Goal: Transaction & Acquisition: Purchase product/service

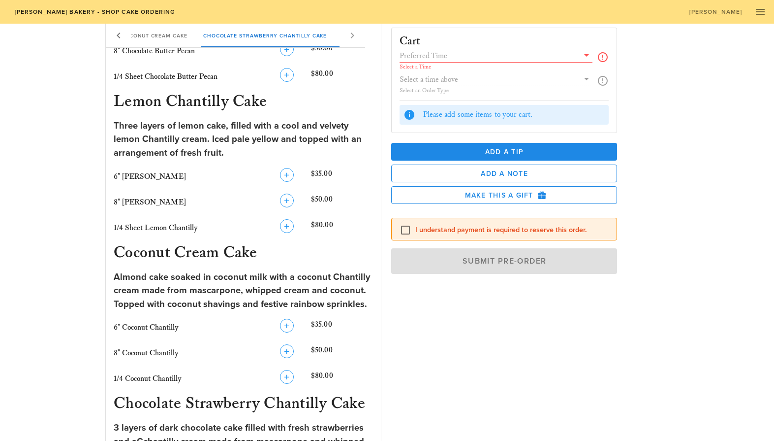
scroll to position [776, 0]
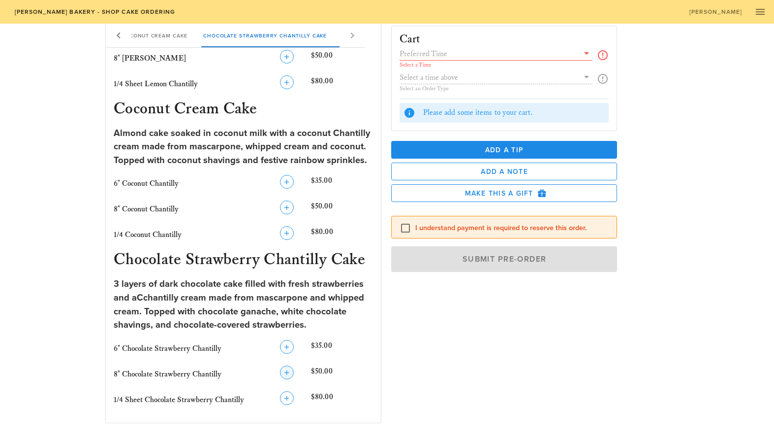
click at [284, 366] on icon "button" at bounding box center [287, 372] width 12 height 12
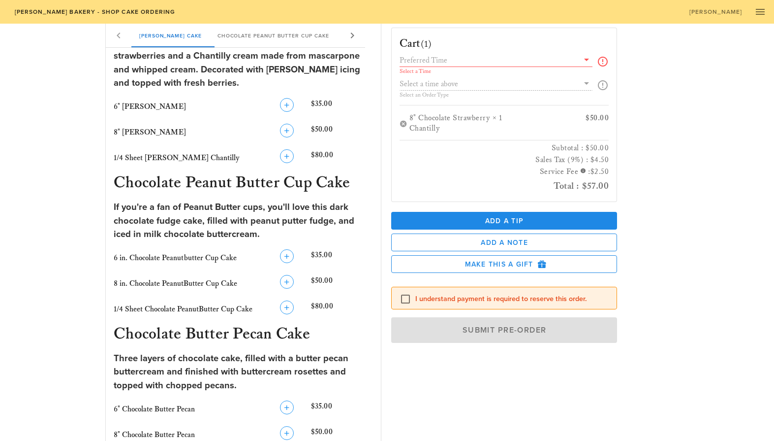
scroll to position [210, 0]
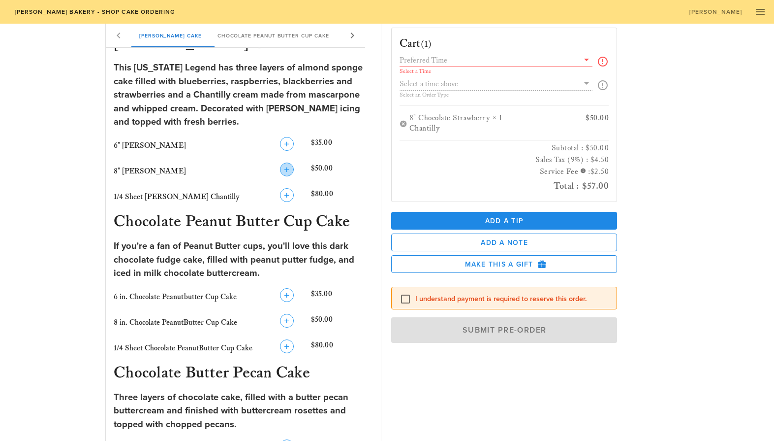
click at [290, 167] on icon "button" at bounding box center [287, 169] width 12 height 12
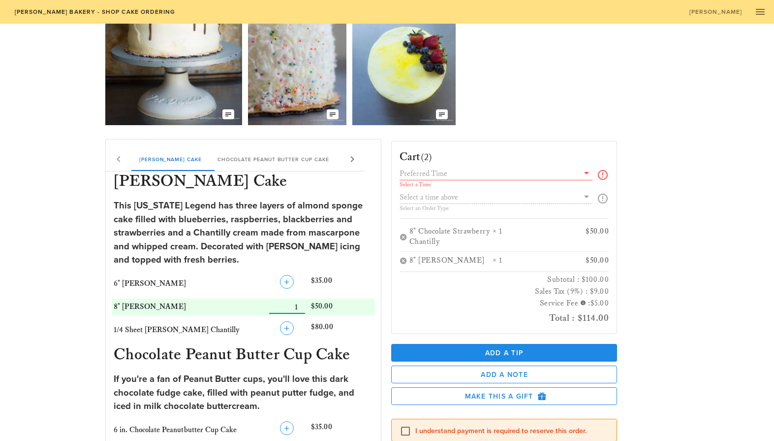
scroll to position [0, 0]
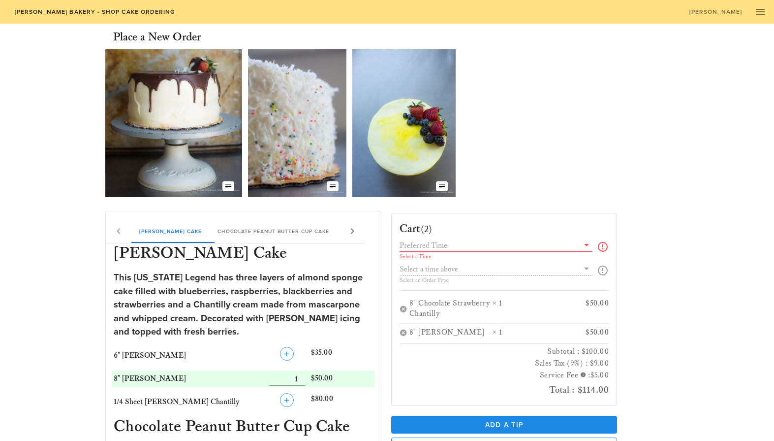
click at [454, 245] on input "text" at bounding box center [490, 245] width 180 height 13
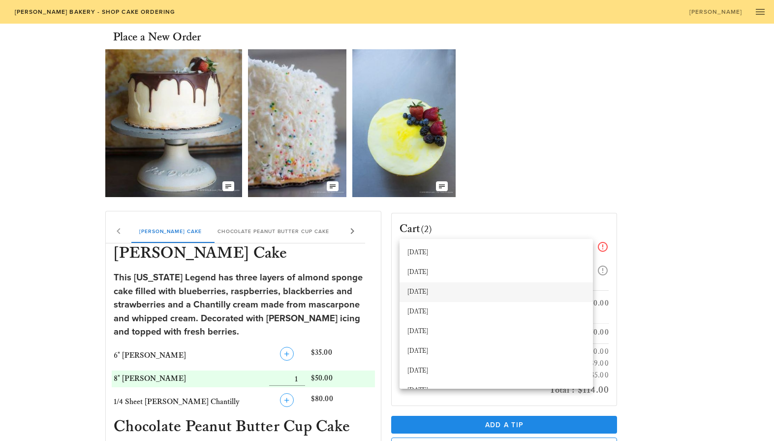
scroll to position [16, 0]
click at [433, 350] on div "[DATE]" at bounding box center [497, 354] width 178 height 8
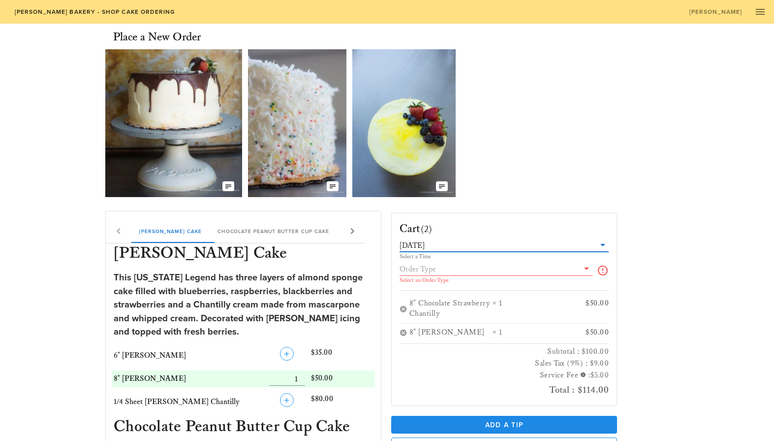
click at [446, 264] on input "text" at bounding box center [490, 268] width 180 height 13
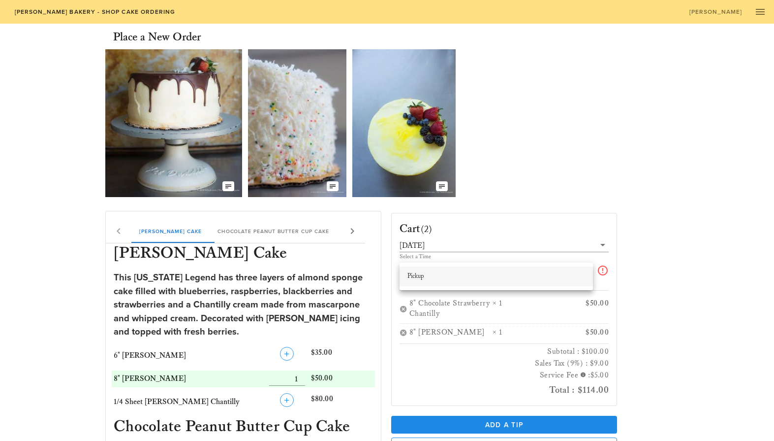
click at [425, 278] on div "Pickup" at bounding box center [497, 276] width 178 height 8
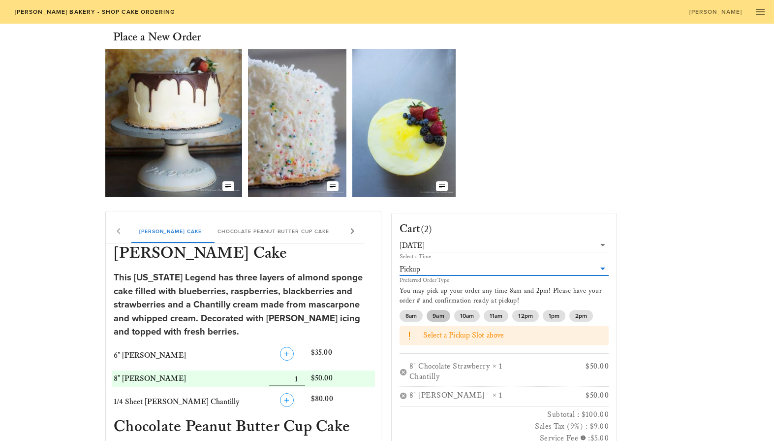
click at [441, 313] on span "9am" at bounding box center [438, 316] width 11 height 12
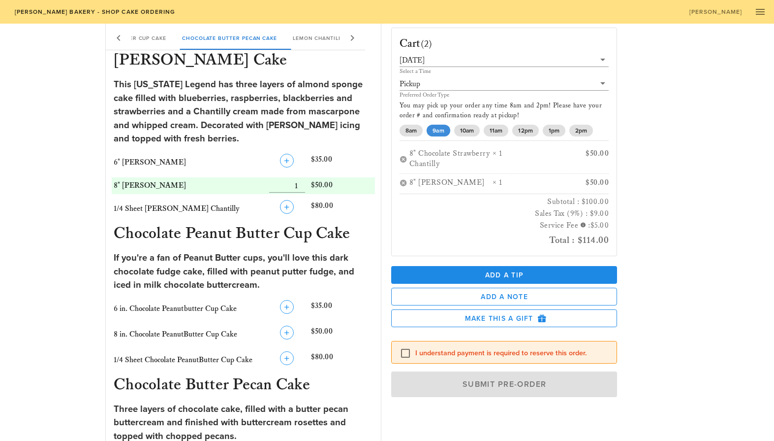
scroll to position [232, 0]
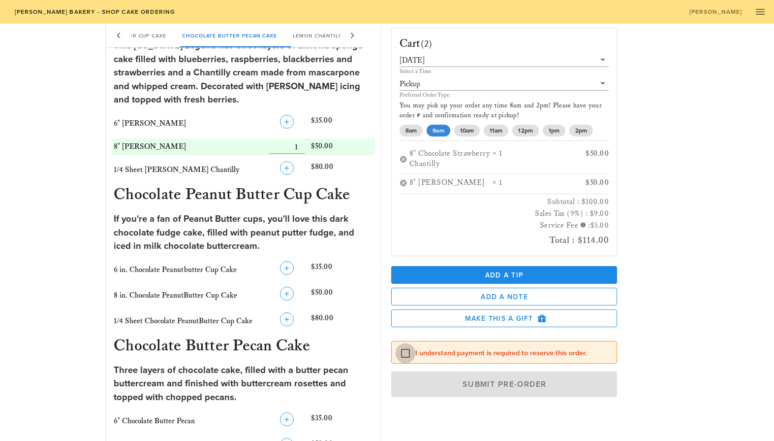
click at [407, 353] on div at bounding box center [405, 353] width 17 height 17
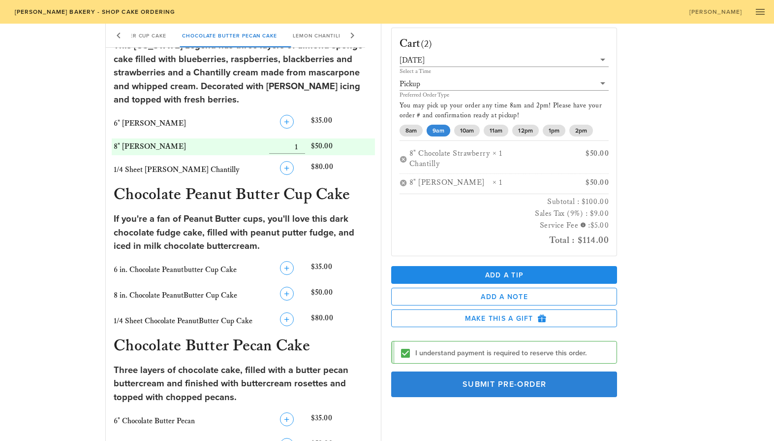
click at [482, 385] on span "Submit Pre-Order" at bounding box center [505, 384] width 204 height 10
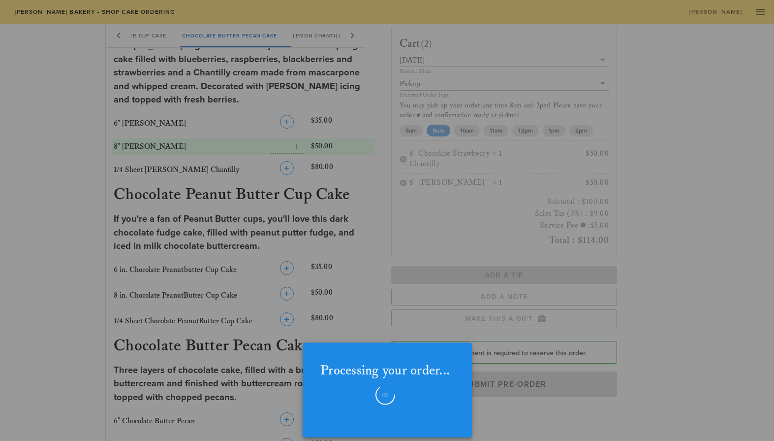
checkbox input "false"
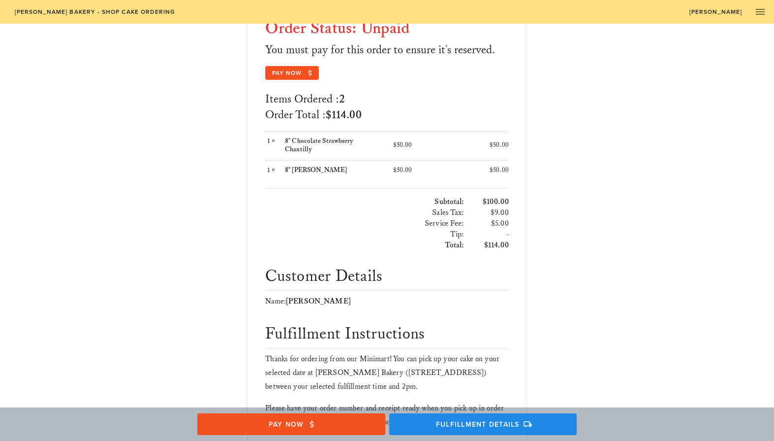
scroll to position [133, 0]
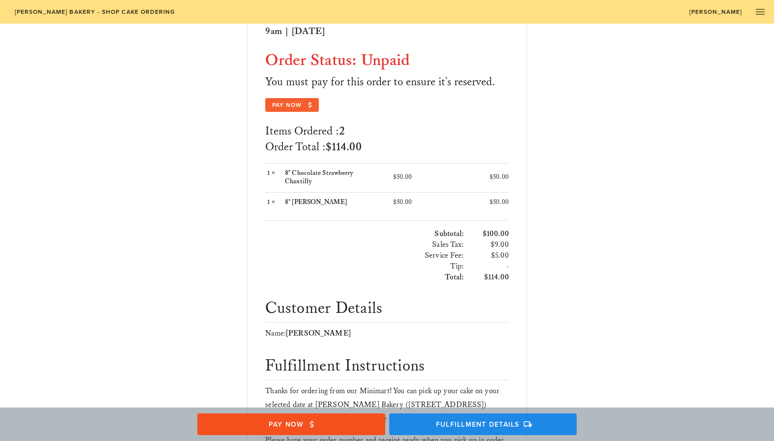
click at [296, 100] on button "Pay Now" at bounding box center [291, 105] width 53 height 14
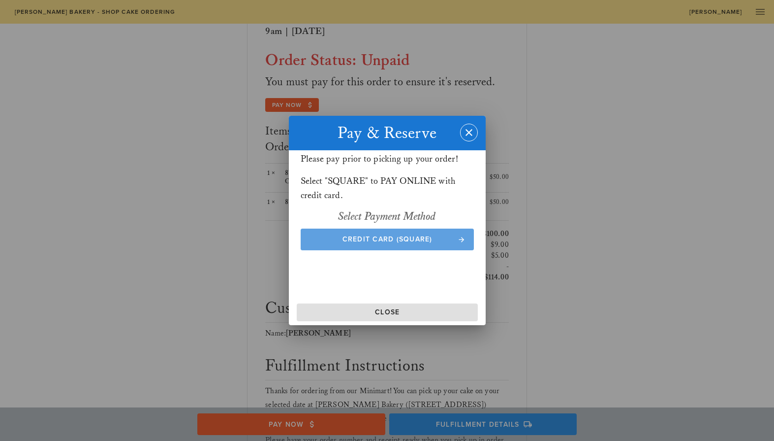
click at [406, 235] on span "Credit Card (Square)" at bounding box center [387, 239] width 154 height 8
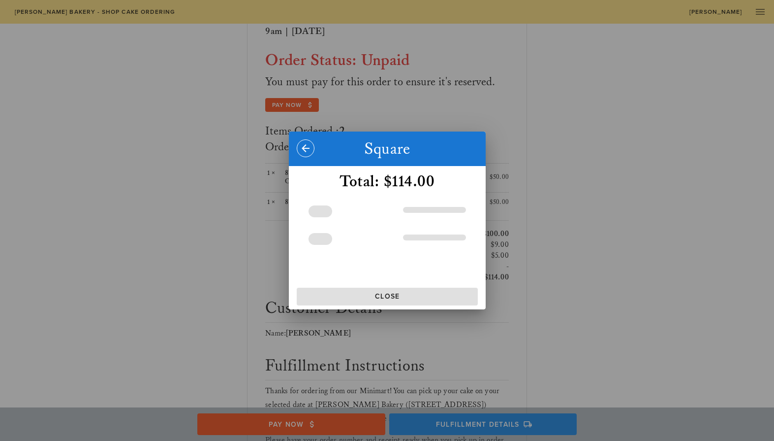
scroll to position [0, 6]
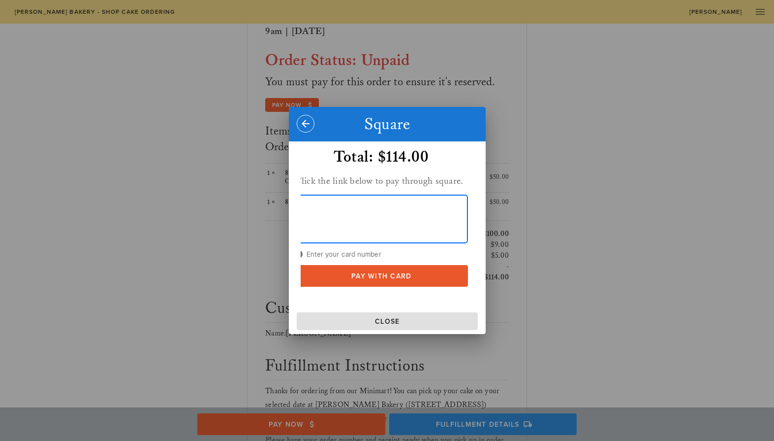
click at [391, 275] on span "Pay With Card" at bounding box center [381, 276] width 154 height 8
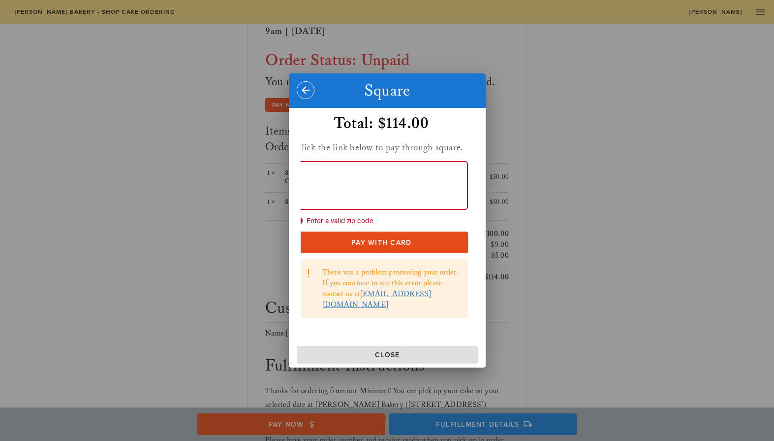
click at [385, 226] on span "Enter a valid zip code." at bounding box center [381, 220] width 173 height 11
click at [349, 226] on span "Enter a valid zip code." at bounding box center [381, 220] width 173 height 11
click at [346, 224] on span "Enter a valid zip code." at bounding box center [381, 220] width 173 height 11
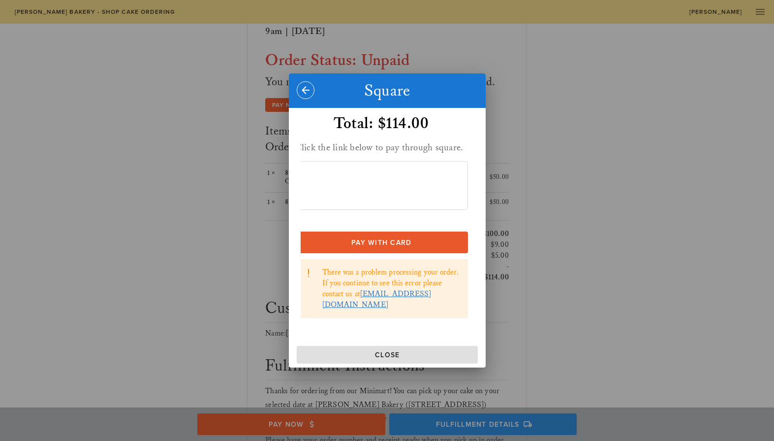
click at [370, 244] on span "Pay With Card" at bounding box center [381, 242] width 154 height 8
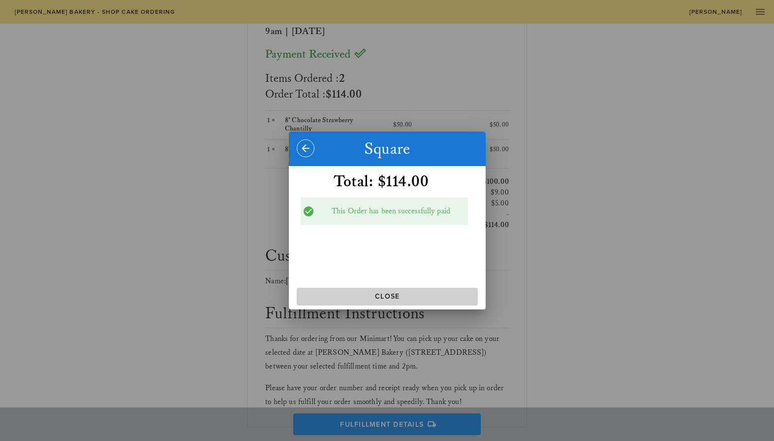
click at [399, 294] on span "Close" at bounding box center [387, 296] width 173 height 8
